Goal: Navigation & Orientation: Find specific page/section

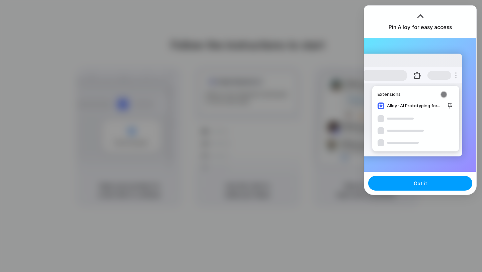
click at [393, 183] on button "Got it" at bounding box center [420, 183] width 104 height 15
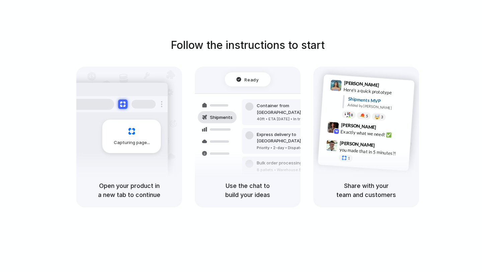
click at [346, 131] on div "Exactly what we need! ✅" at bounding box center [373, 133] width 67 height 11
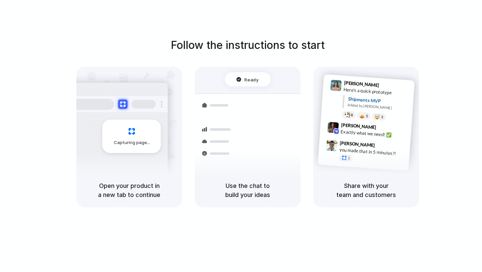
click at [263, 139] on div "Express delivery to [GEOGRAPHIC_DATA] Priority • 2-day • Dispatched" at bounding box center [287, 141] width 90 height 26
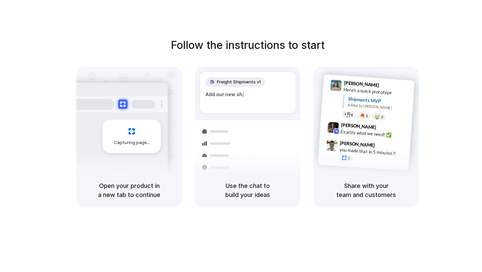
click at [188, 106] on div "Capturing page Open your product in a new tab to continue Freight Shipments v1 …" at bounding box center [247, 137] width 343 height 140
click at [138, 131] on div "Capturing page" at bounding box center [131, 135] width 59 height 33
